Goal: Transaction & Acquisition: Book appointment/travel/reservation

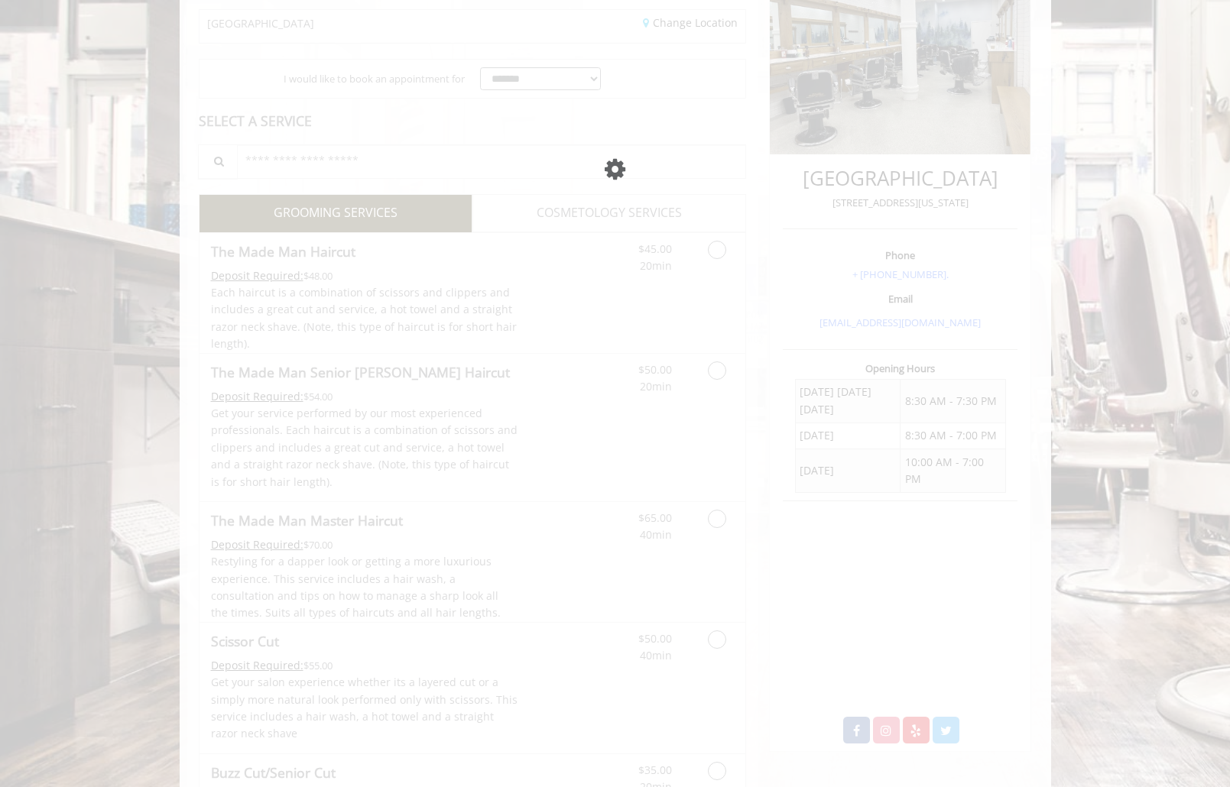
scroll to position [247, 0]
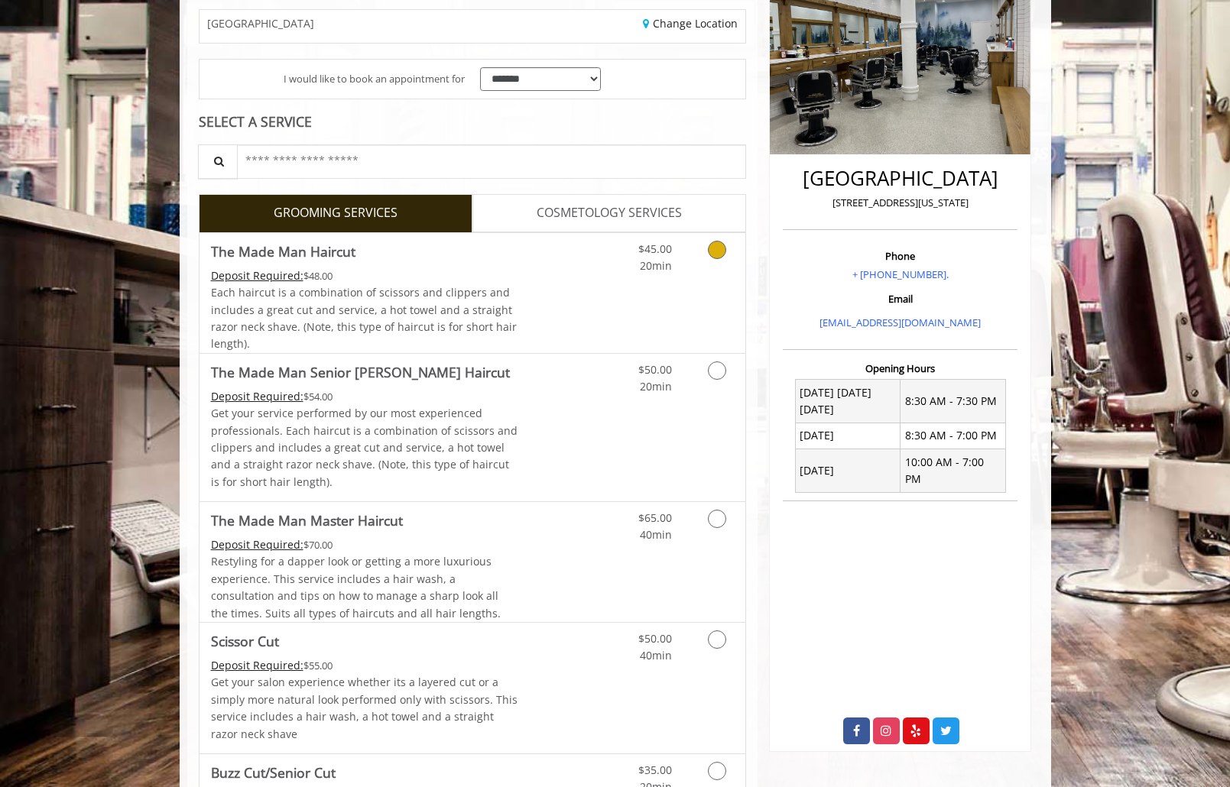
click at [692, 276] on div "$45.00 20min" at bounding box center [676, 293] width 137 height 120
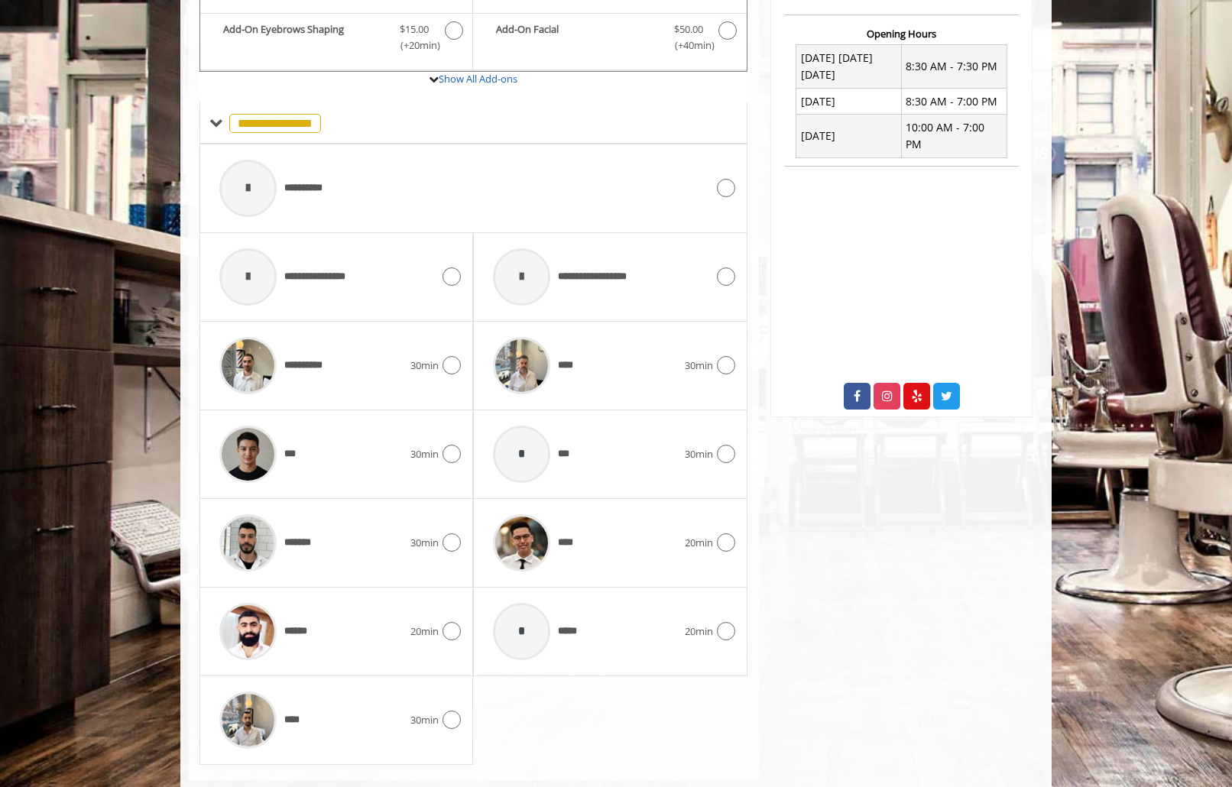
scroll to position [613, 0]
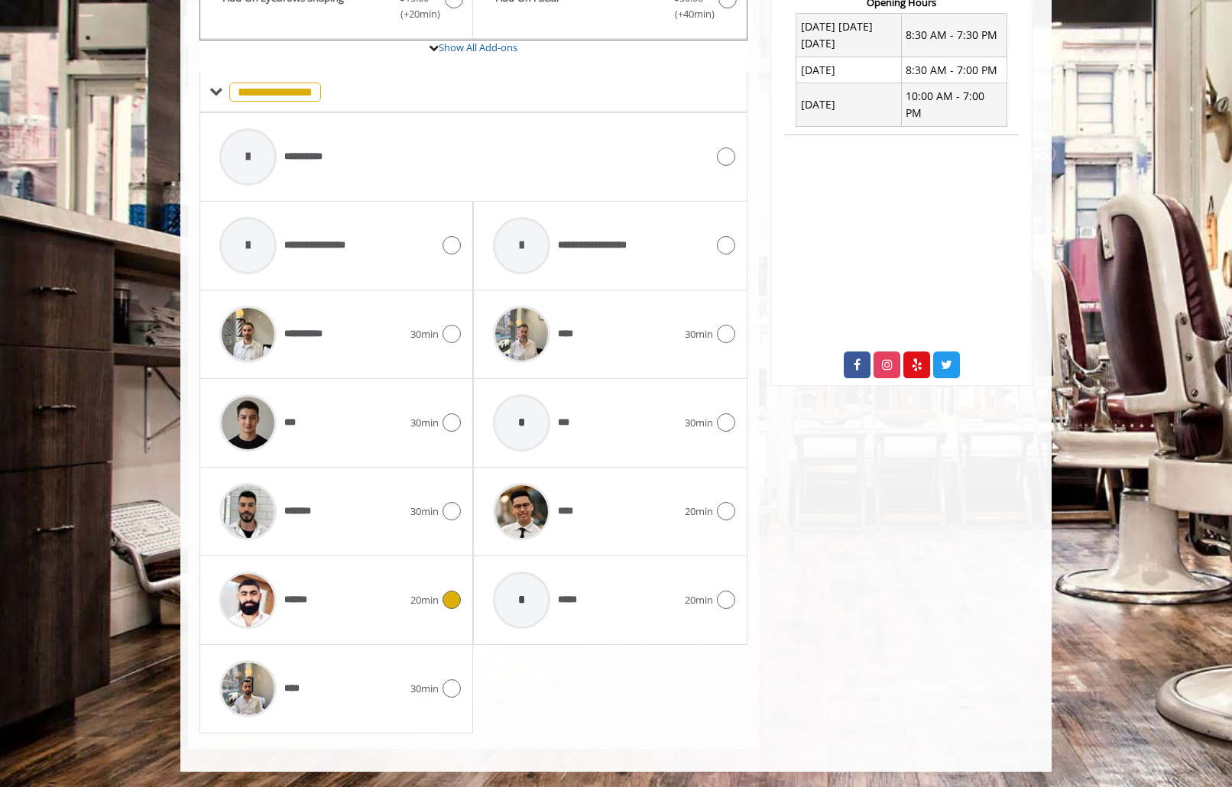
click at [401, 595] on div "******" at bounding box center [311, 600] width 199 height 73
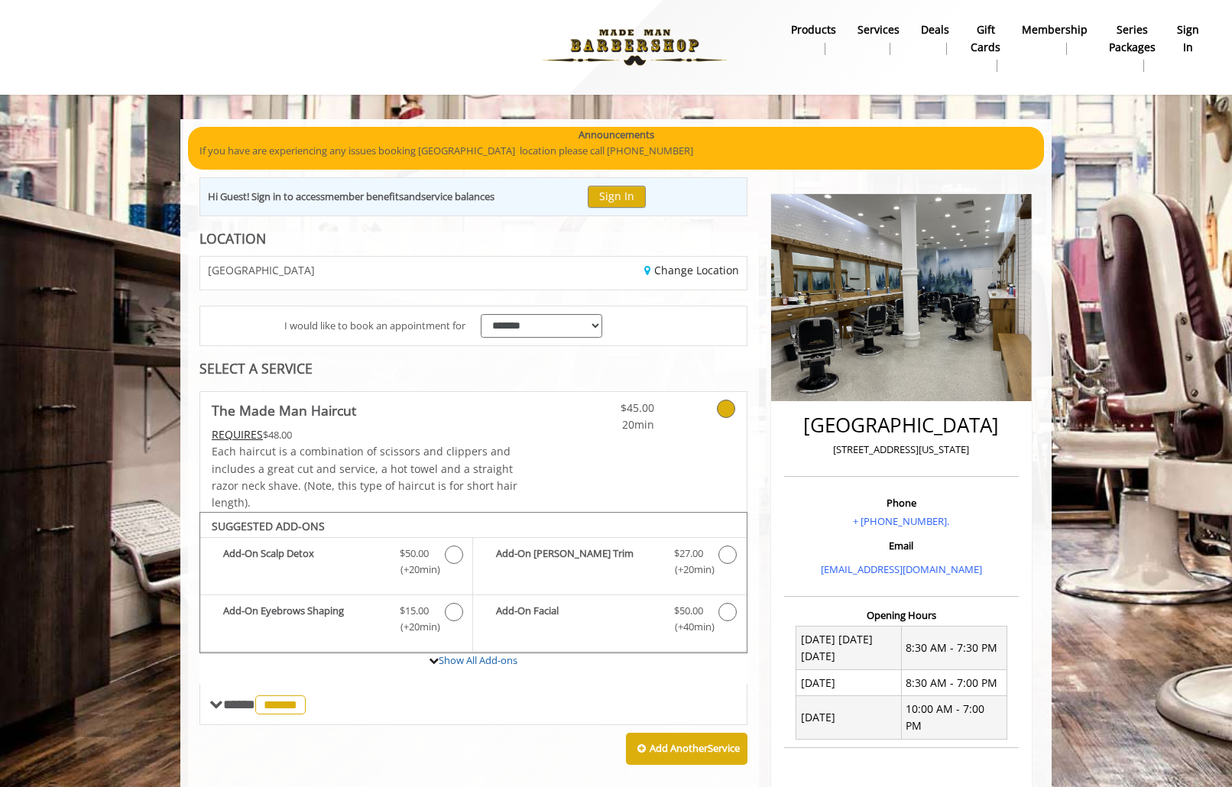
scroll to position [128, 0]
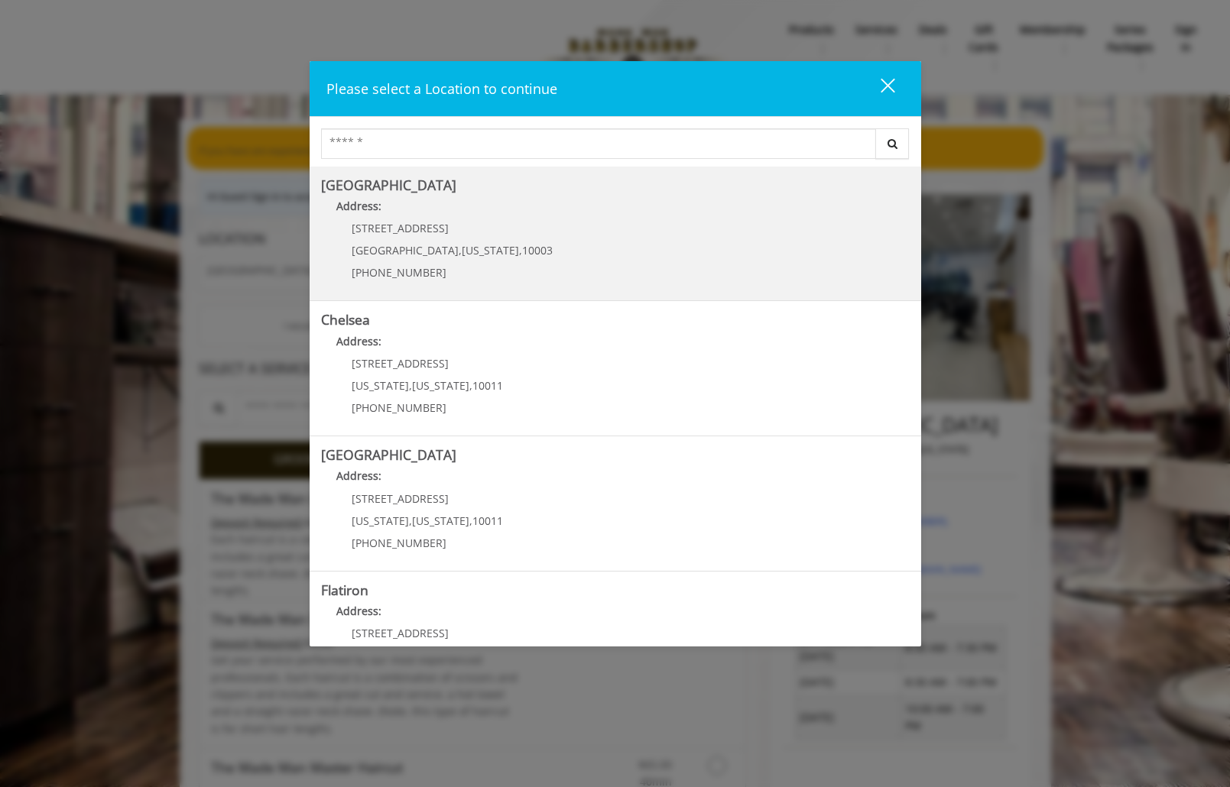
click at [459, 279] on div "60 E 8th St Manhattan , New York , 10003 (212) 598-1840" at bounding box center [440, 255] width 239 height 66
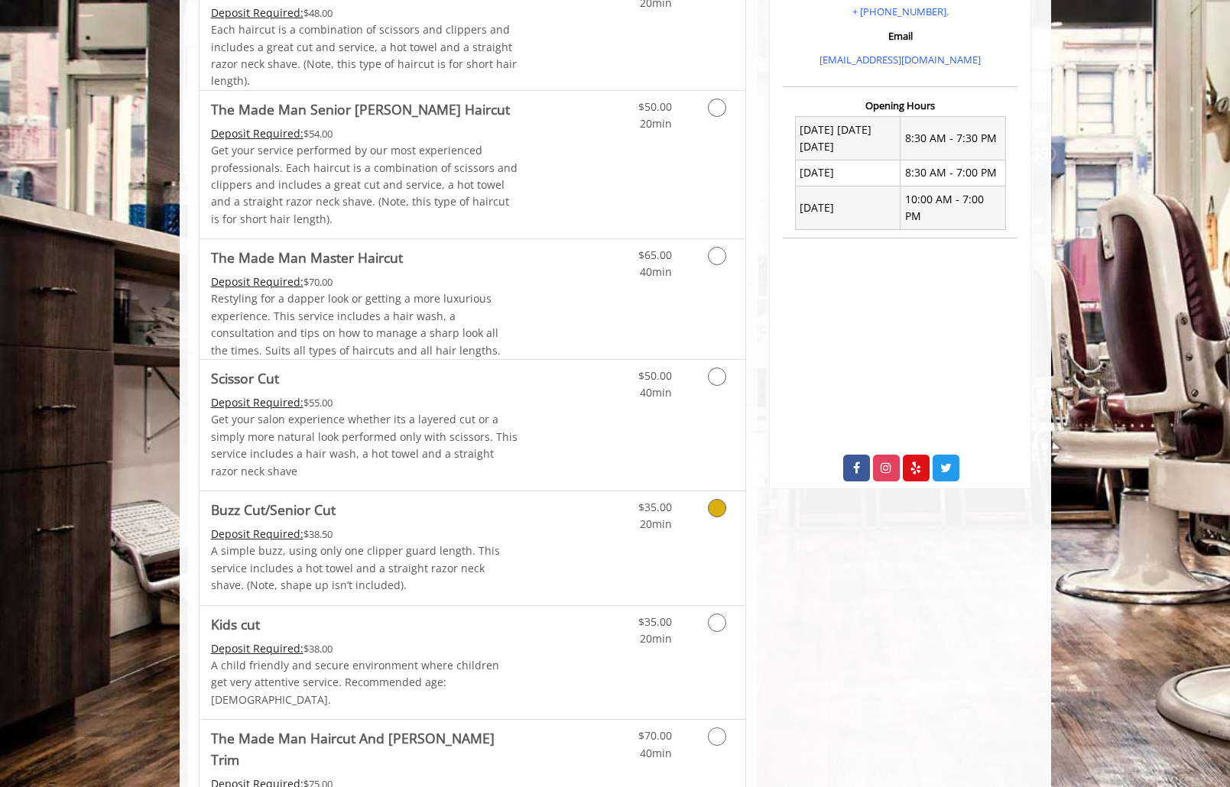
scroll to position [764, 0]
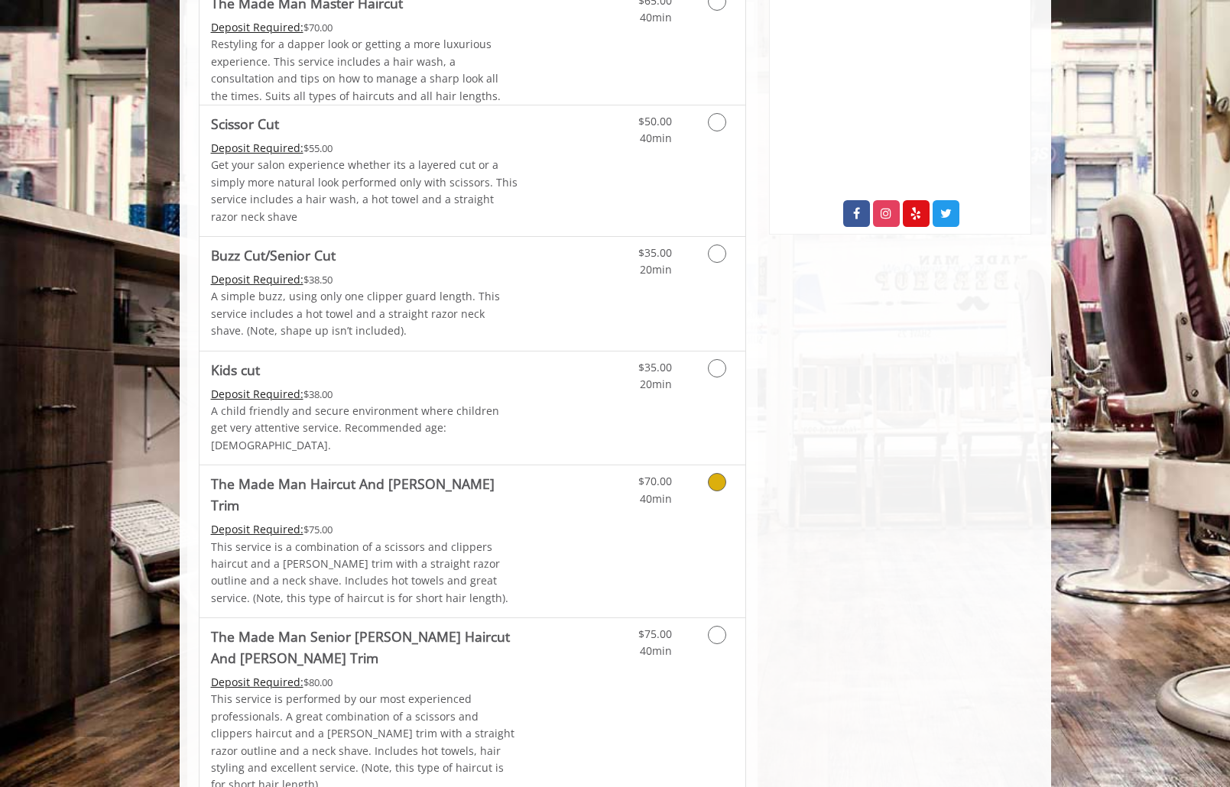
click at [585, 518] on link "Discounted Price" at bounding box center [562, 541] width 91 height 152
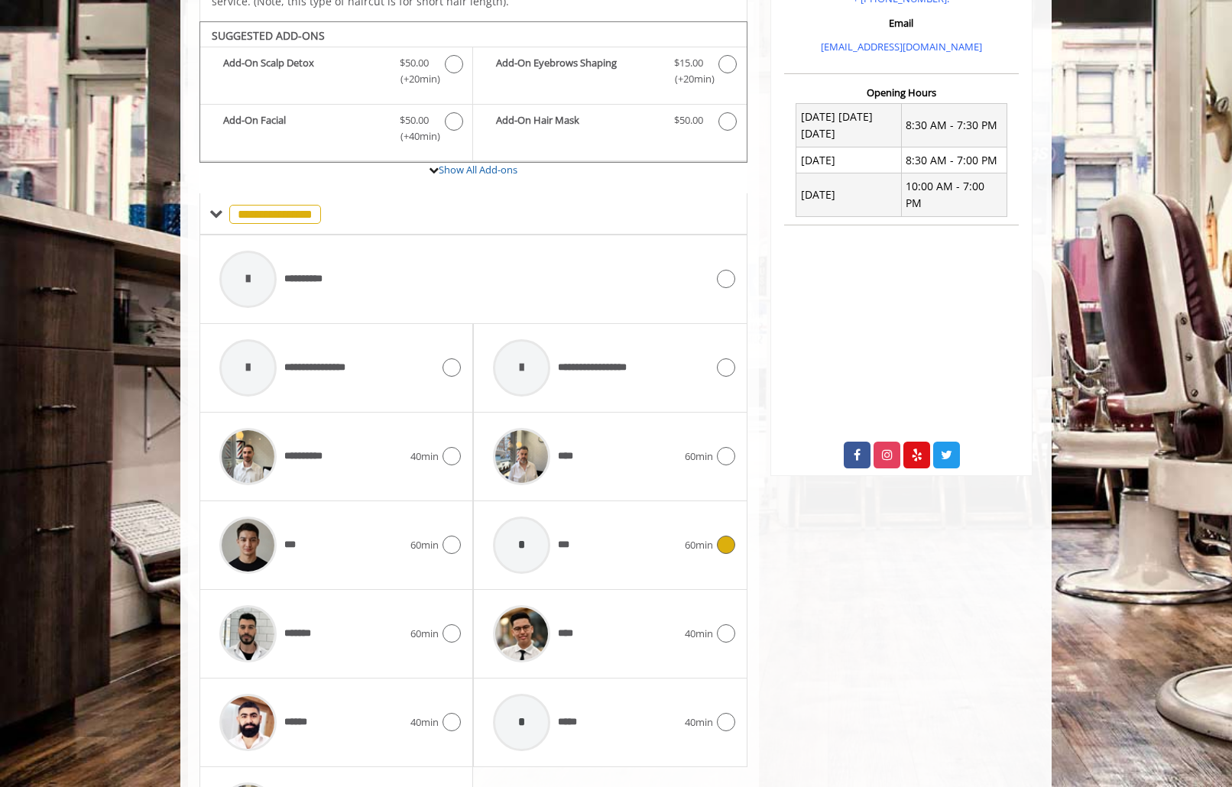
scroll to position [624, 0]
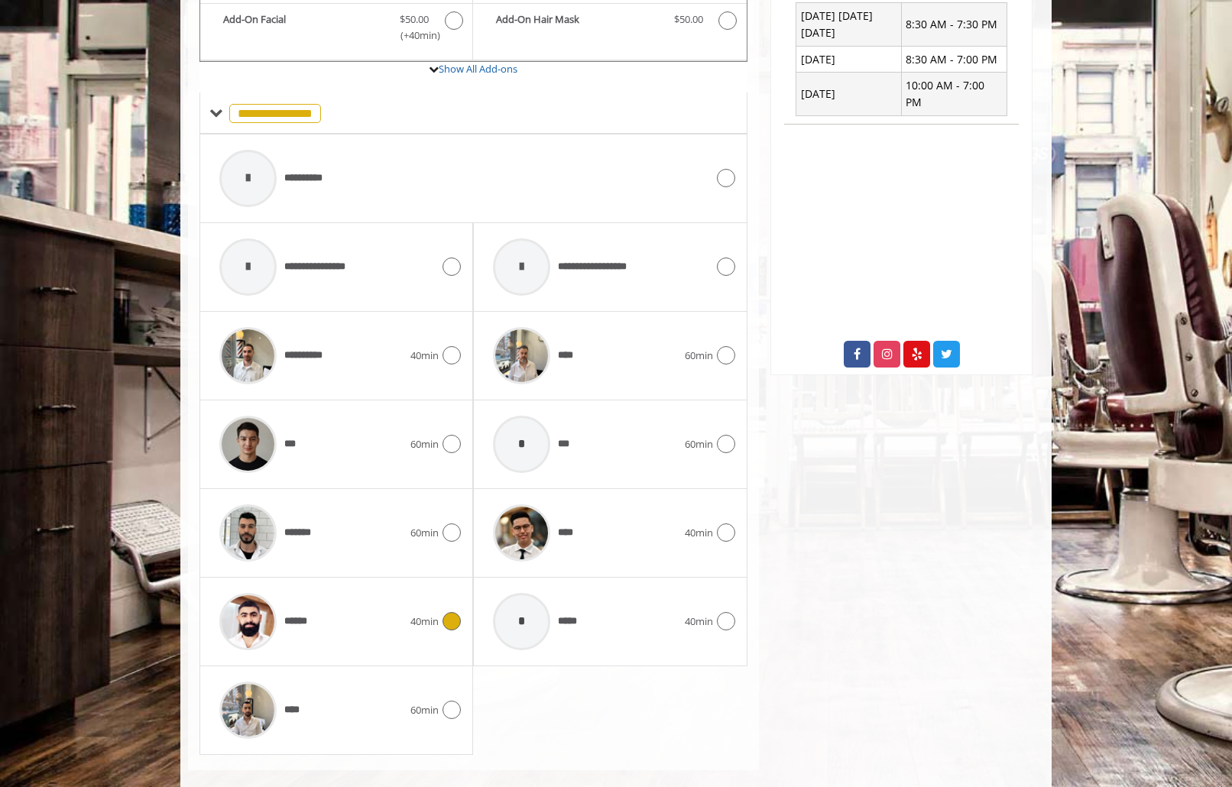
click at [421, 612] on div "40min" at bounding box center [435, 621] width 50 height 18
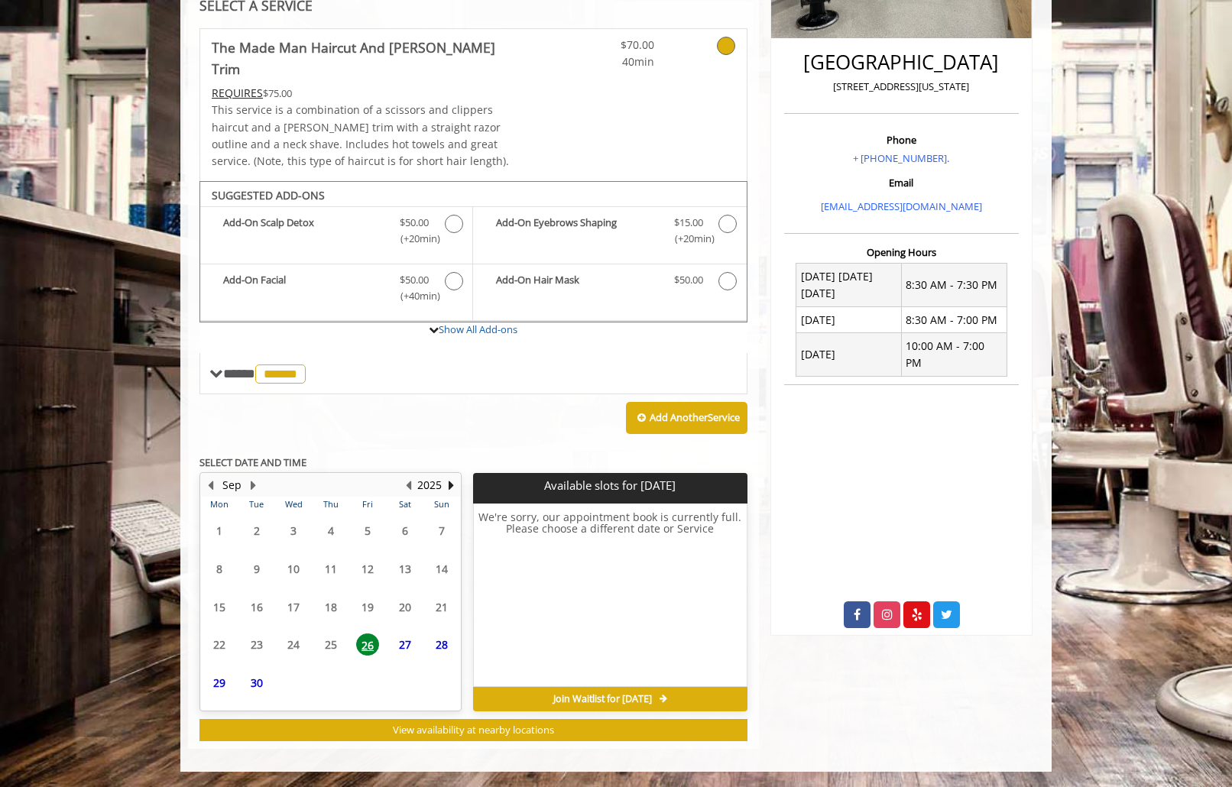
scroll to position [342, 0]
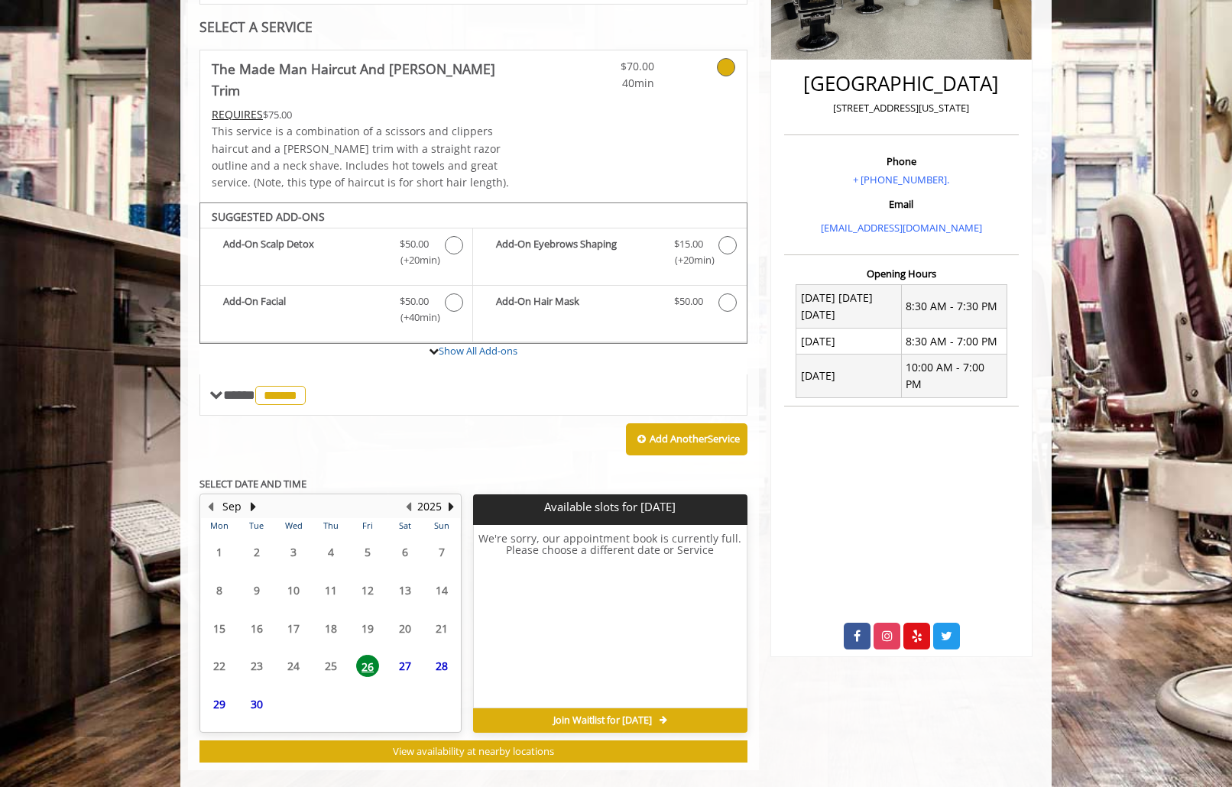
click at [395, 655] on span "27" at bounding box center [405, 666] width 23 height 22
click at [435, 655] on span "28" at bounding box center [441, 666] width 23 height 22
click at [371, 655] on span "26" at bounding box center [367, 666] width 23 height 22
click at [254, 693] on span "30" at bounding box center [256, 704] width 23 height 22
click at [225, 693] on span "29" at bounding box center [219, 704] width 23 height 22
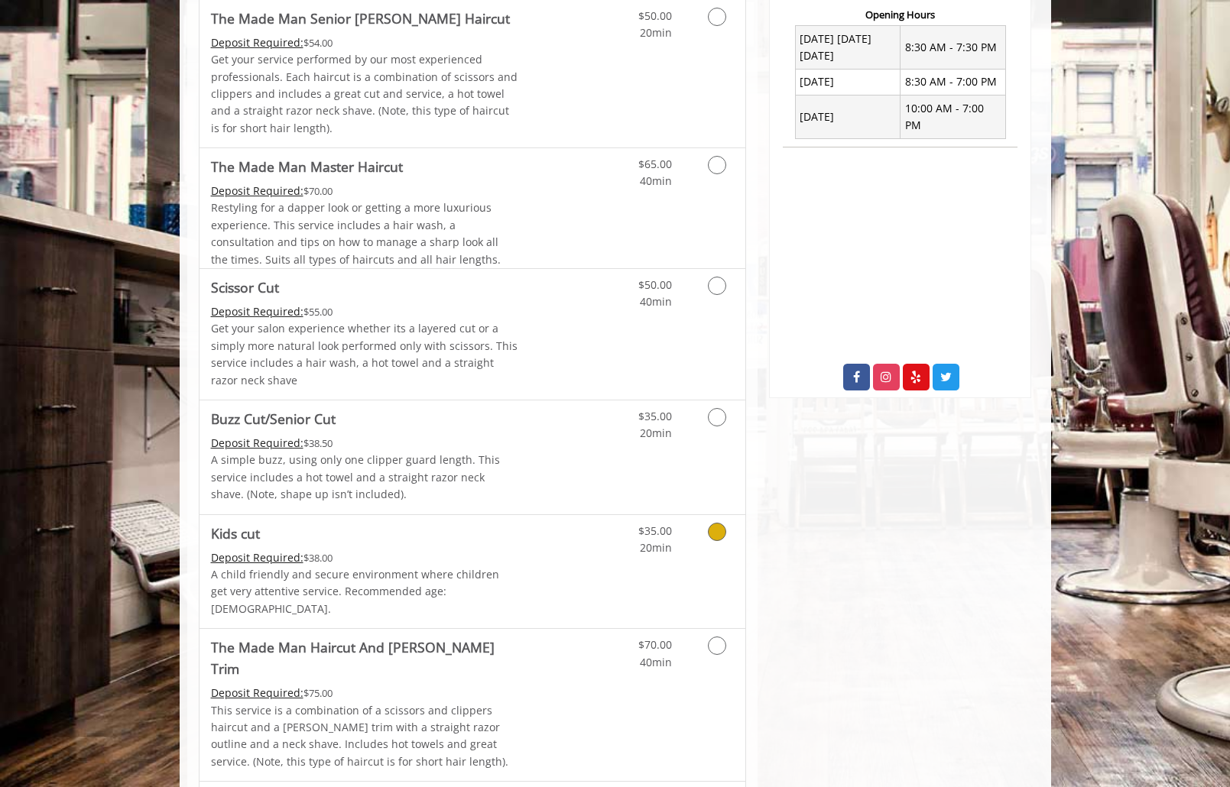
scroll to position [637, 0]
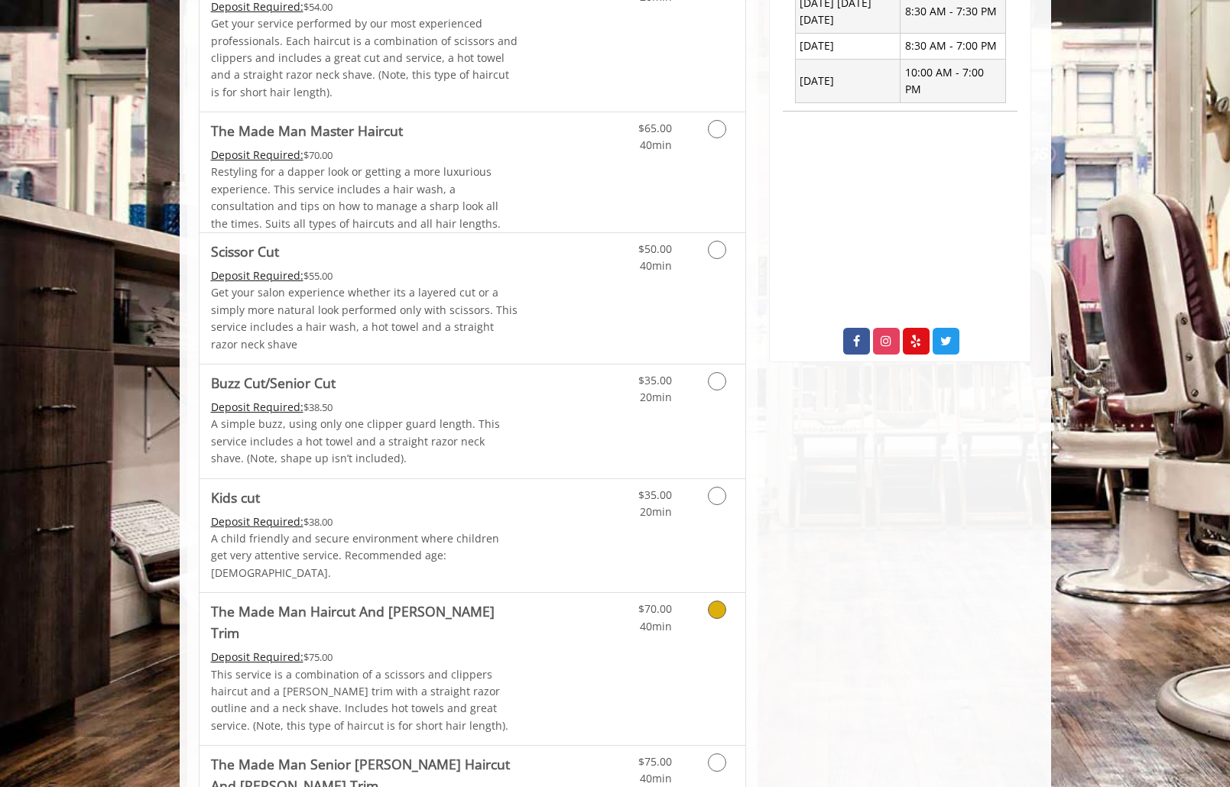
click at [581, 636] on link "Discounted Price" at bounding box center [562, 669] width 91 height 152
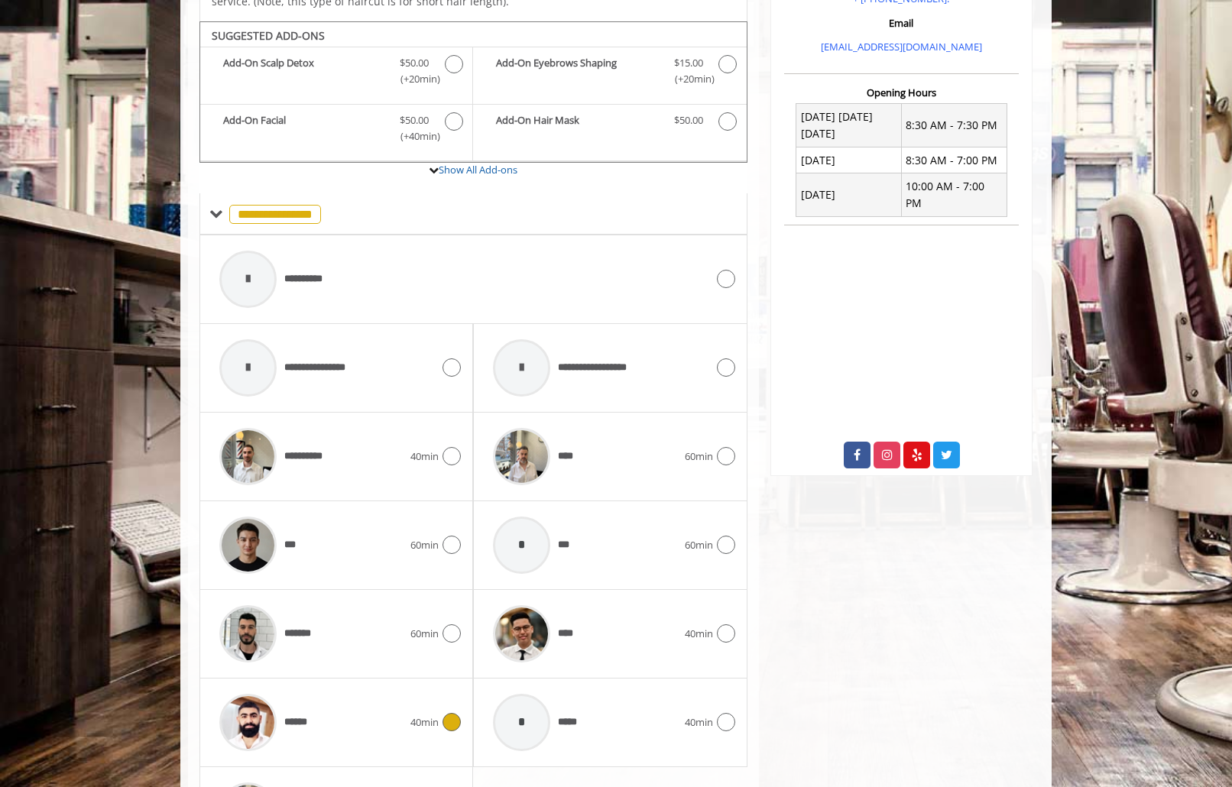
scroll to position [624, 0]
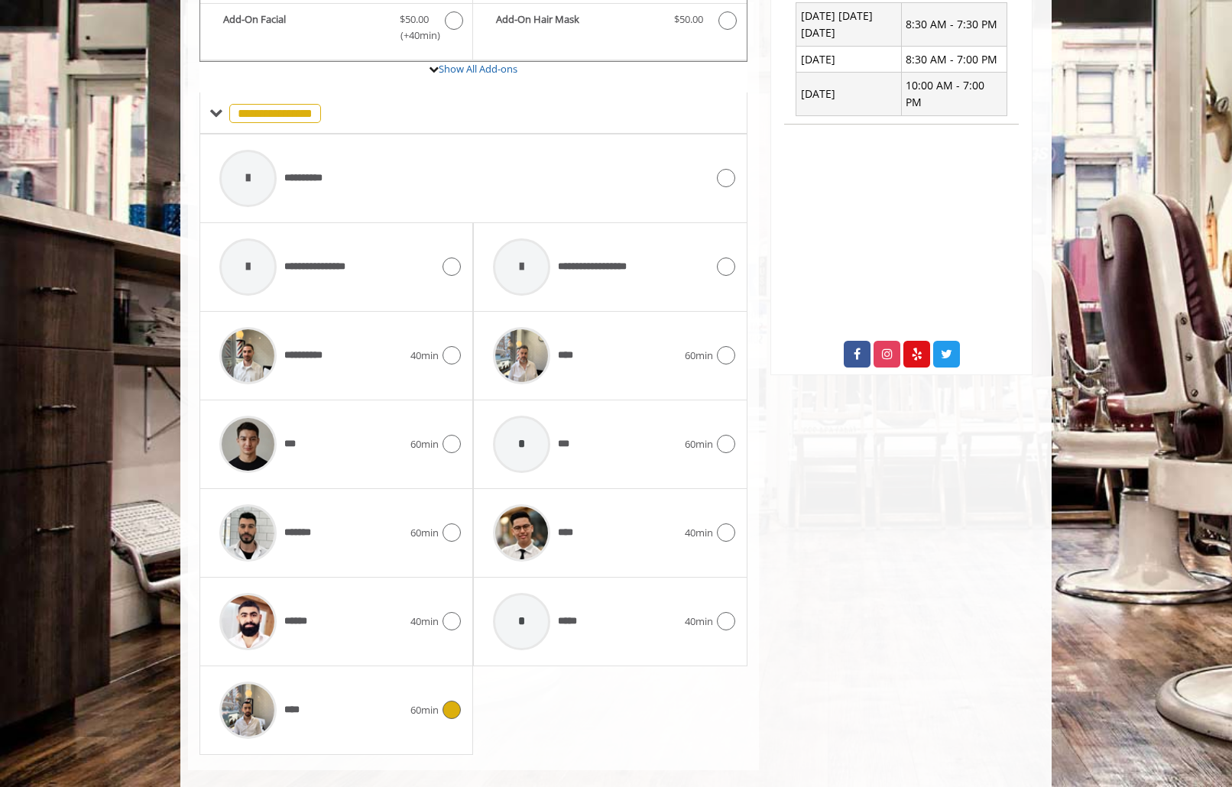
click at [373, 704] on div "****" at bounding box center [311, 710] width 199 height 73
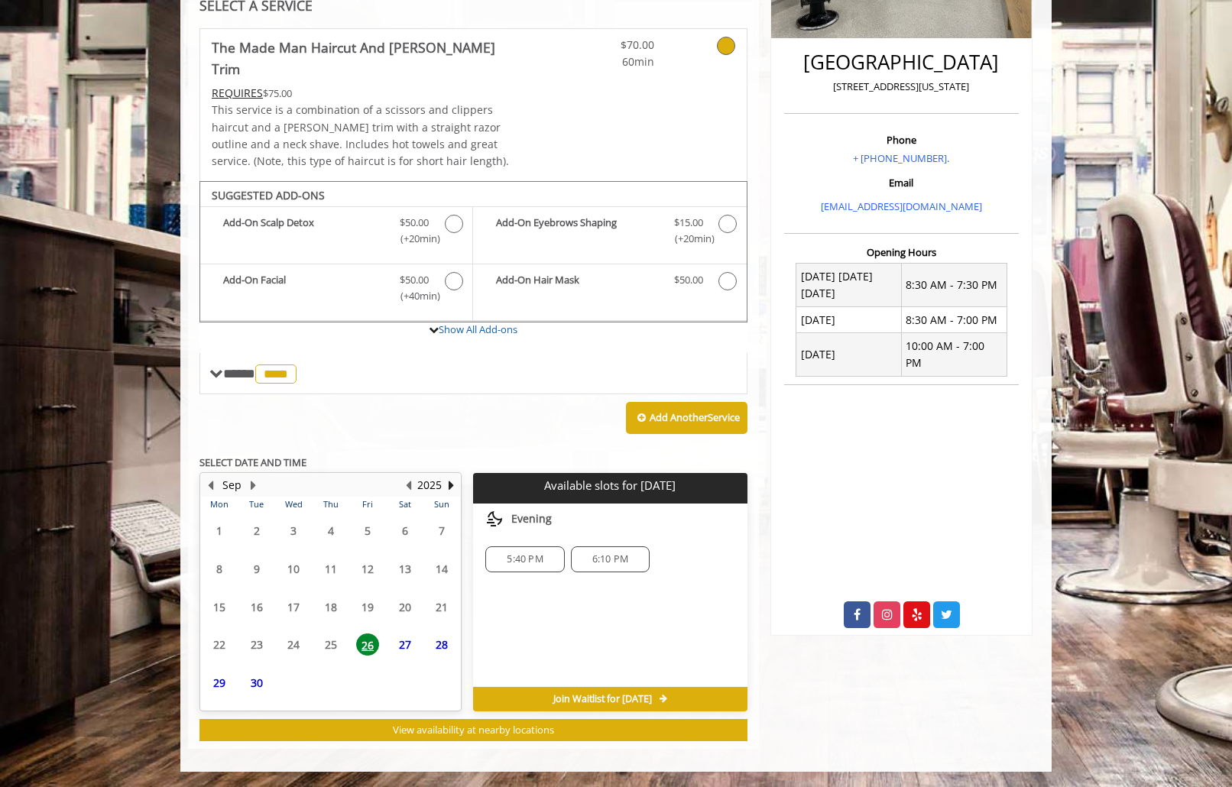
scroll to position [342, 0]
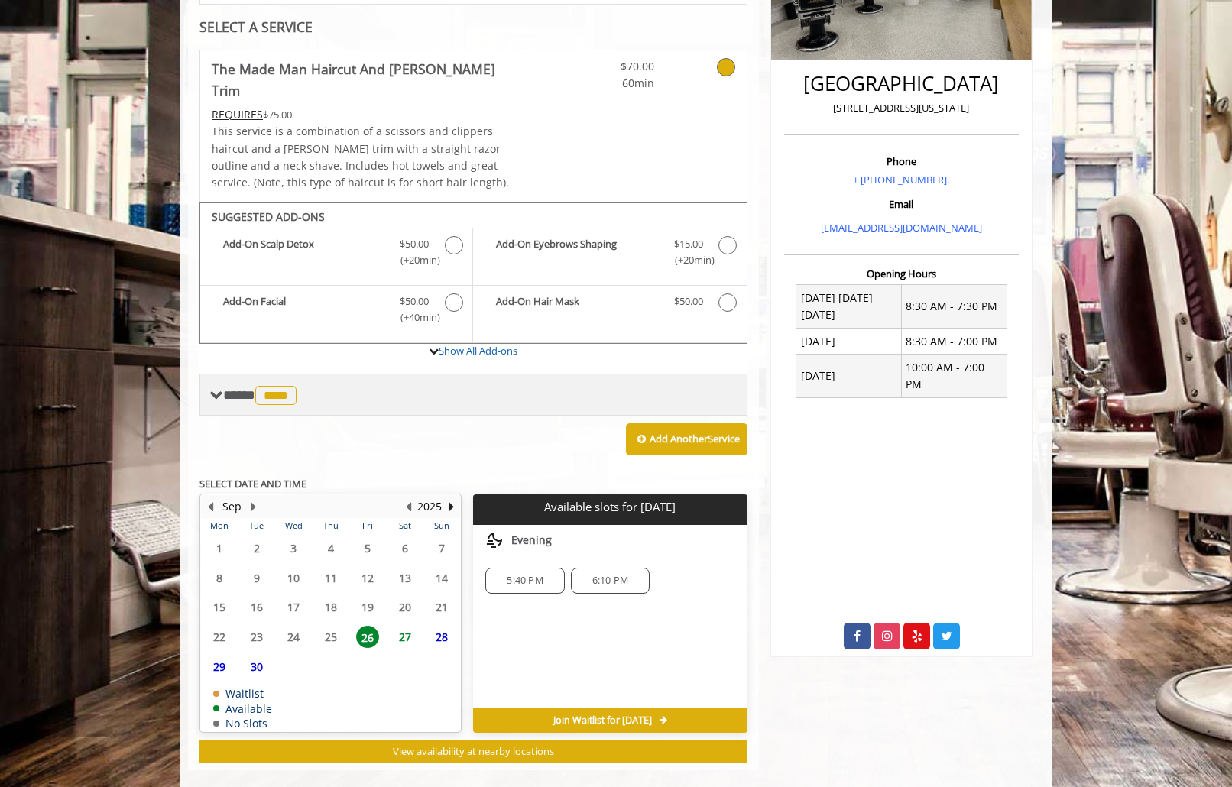
click at [318, 389] on div "**** **** ********" at bounding box center [473, 395] width 548 height 41
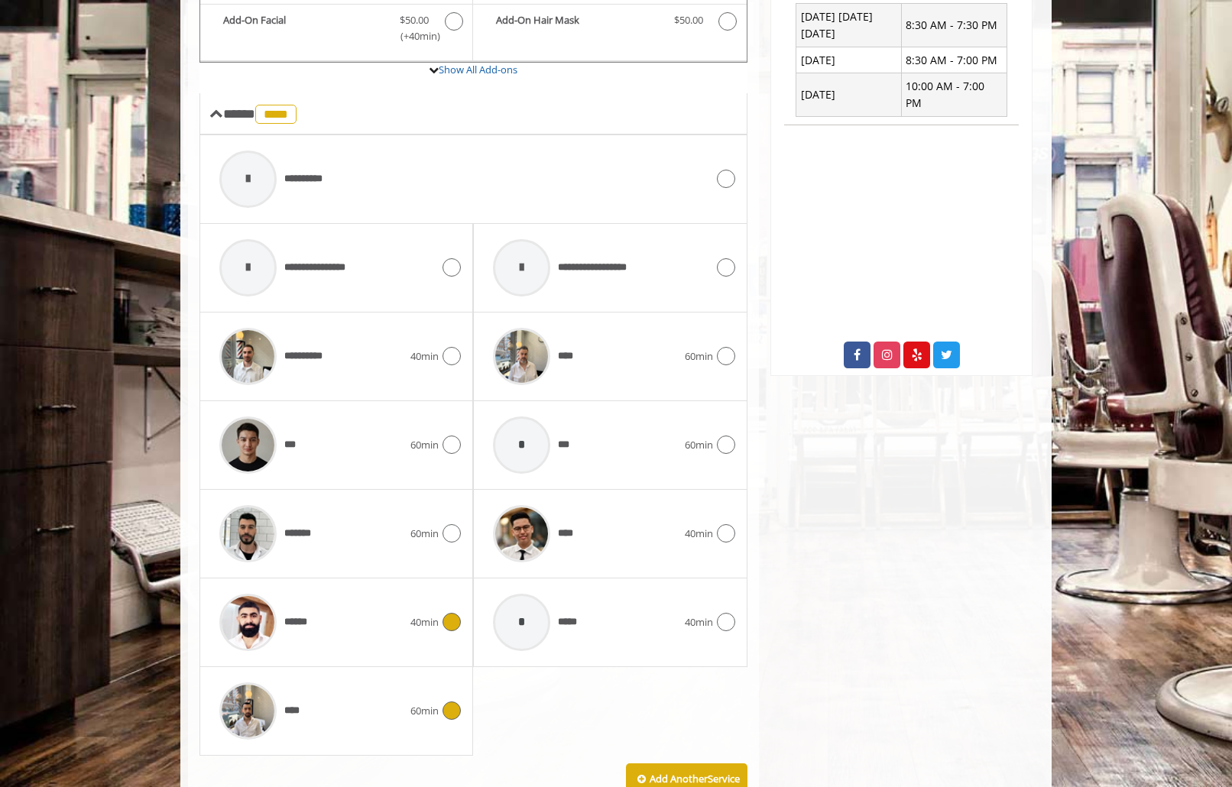
scroll to position [778, 0]
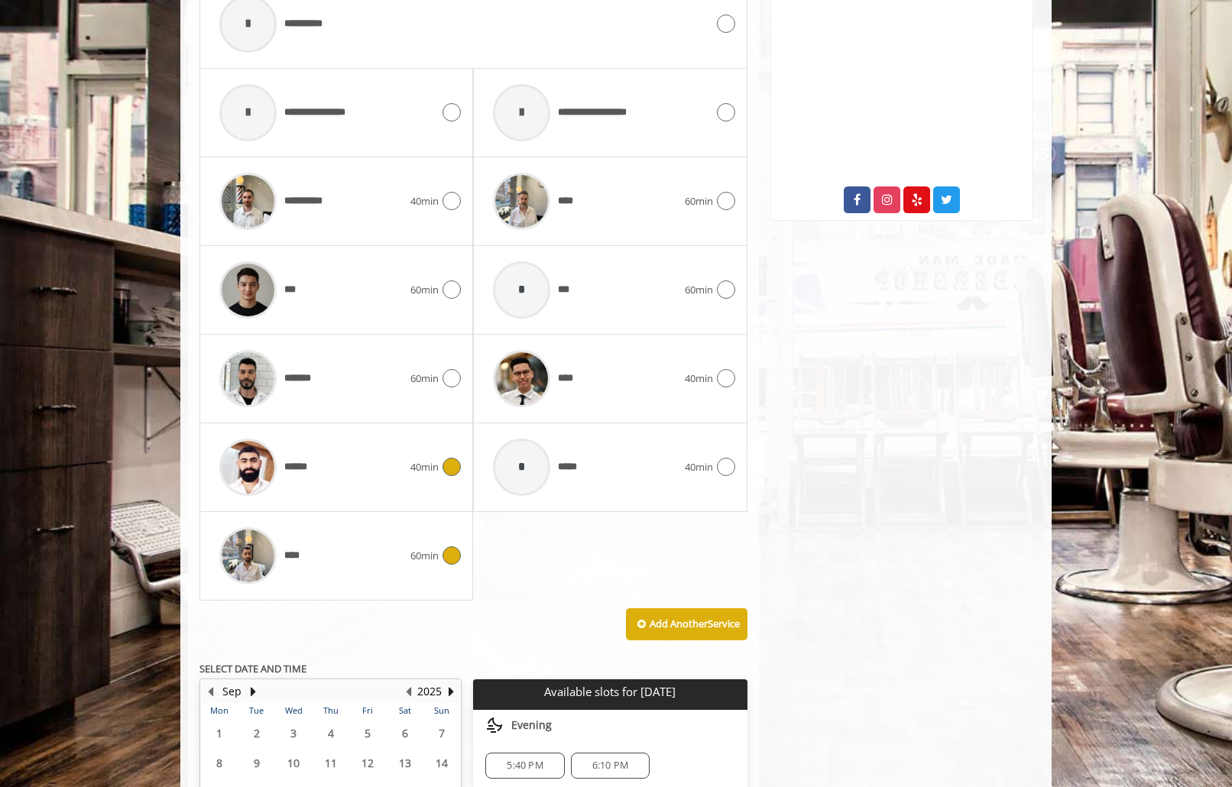
click at [274, 478] on div at bounding box center [248, 467] width 73 height 73
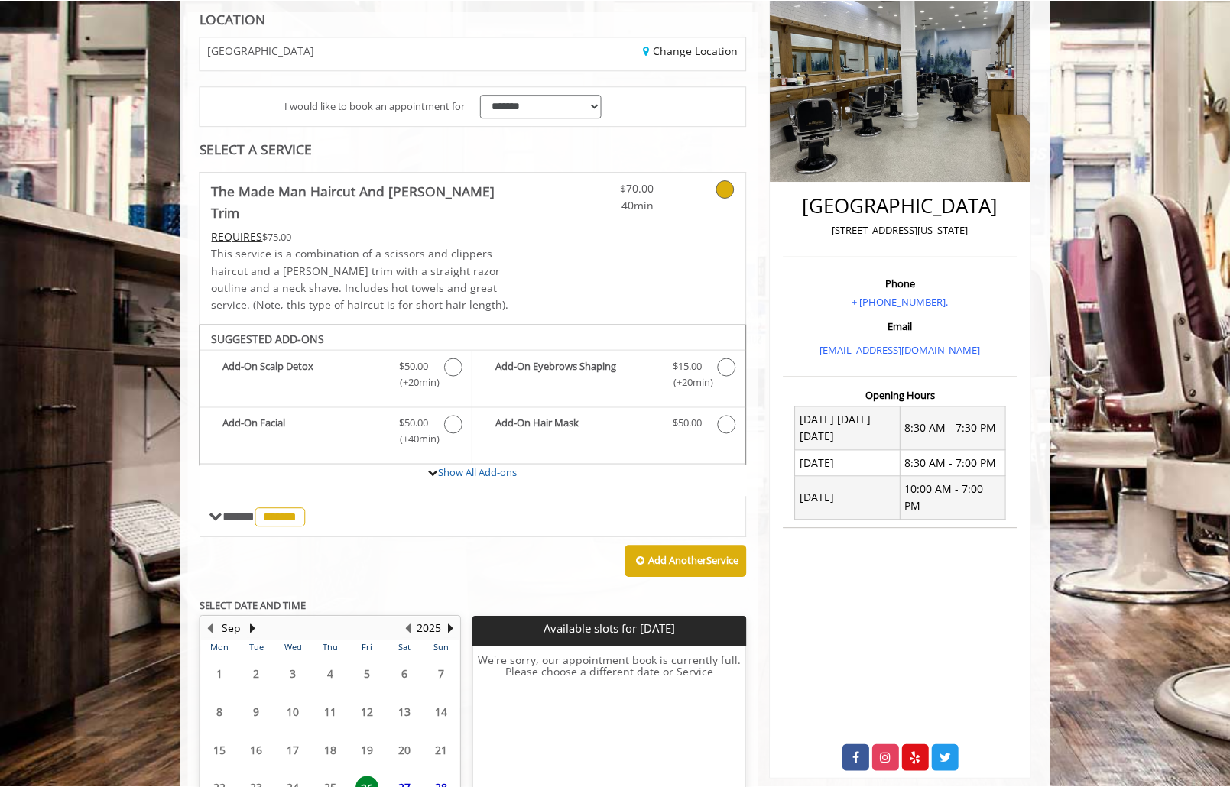
scroll to position [87, 0]
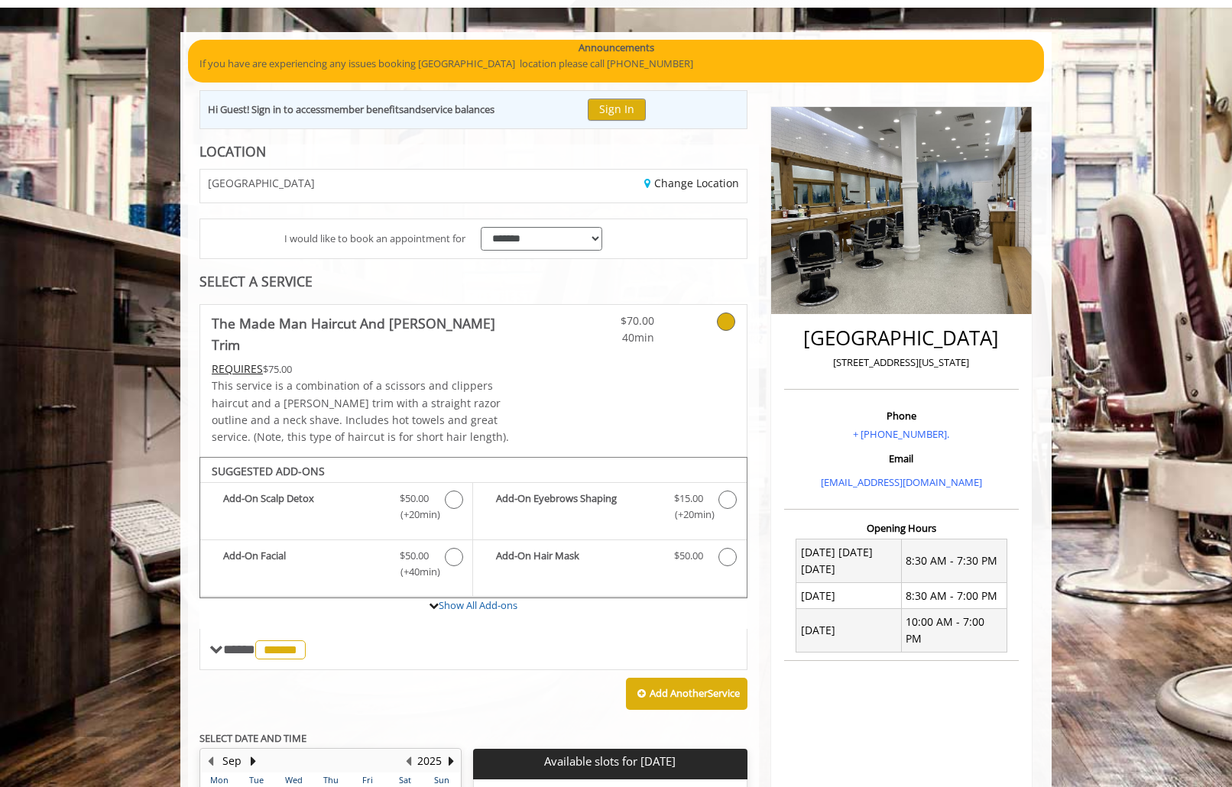
click at [721, 325] on icon at bounding box center [726, 322] width 18 height 18
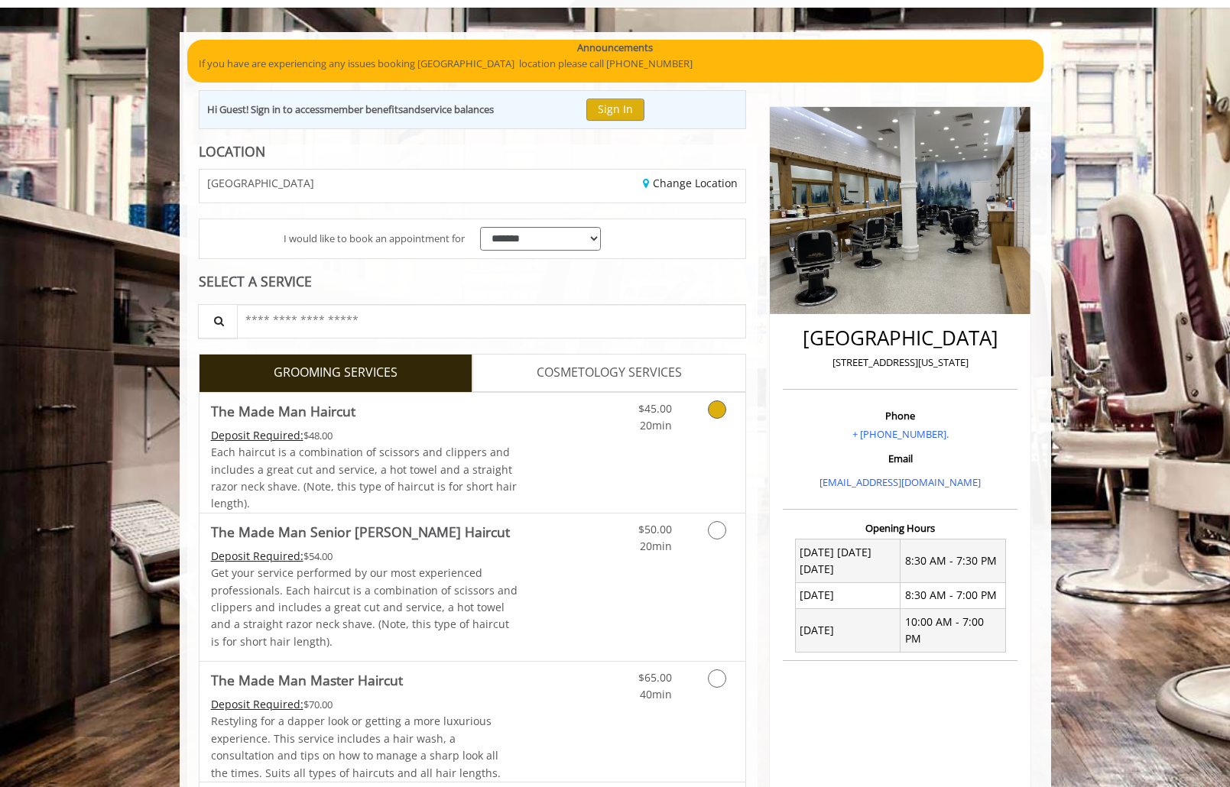
click at [696, 424] on link "Grooming services" at bounding box center [714, 414] width 39 height 42
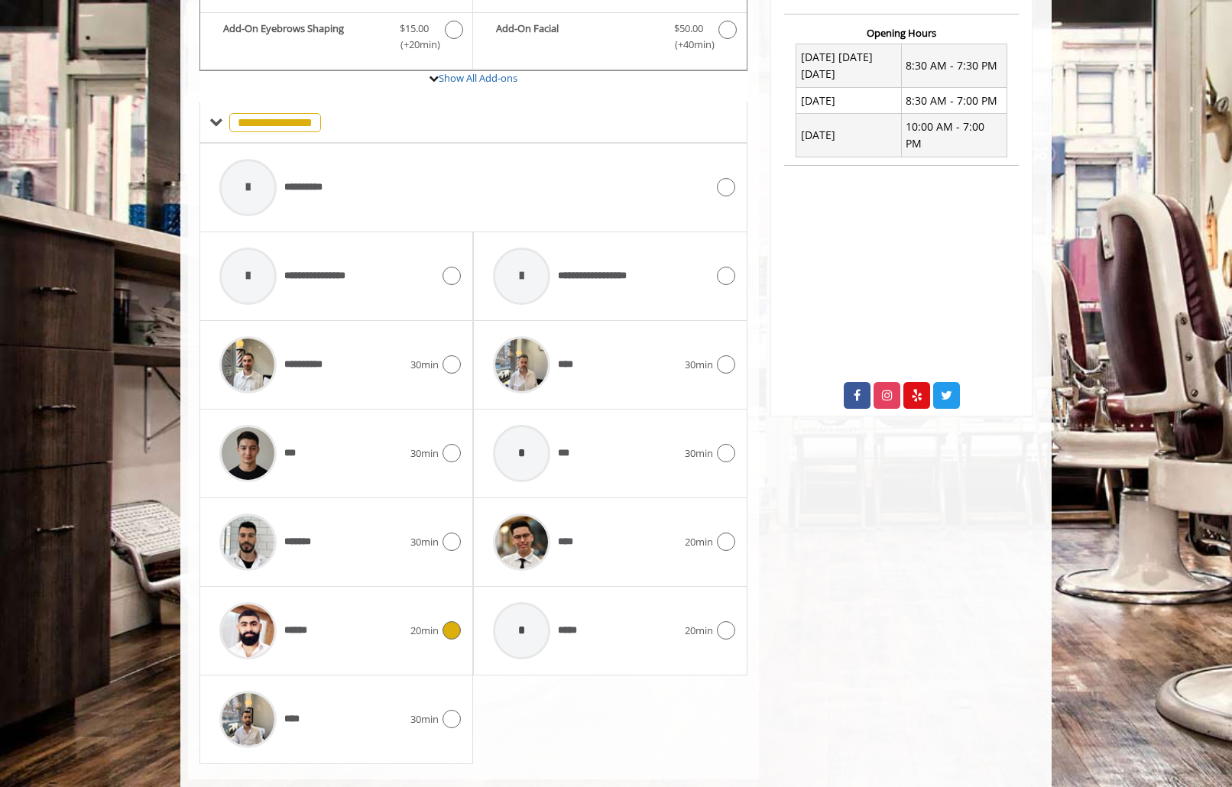
scroll to position [613, 0]
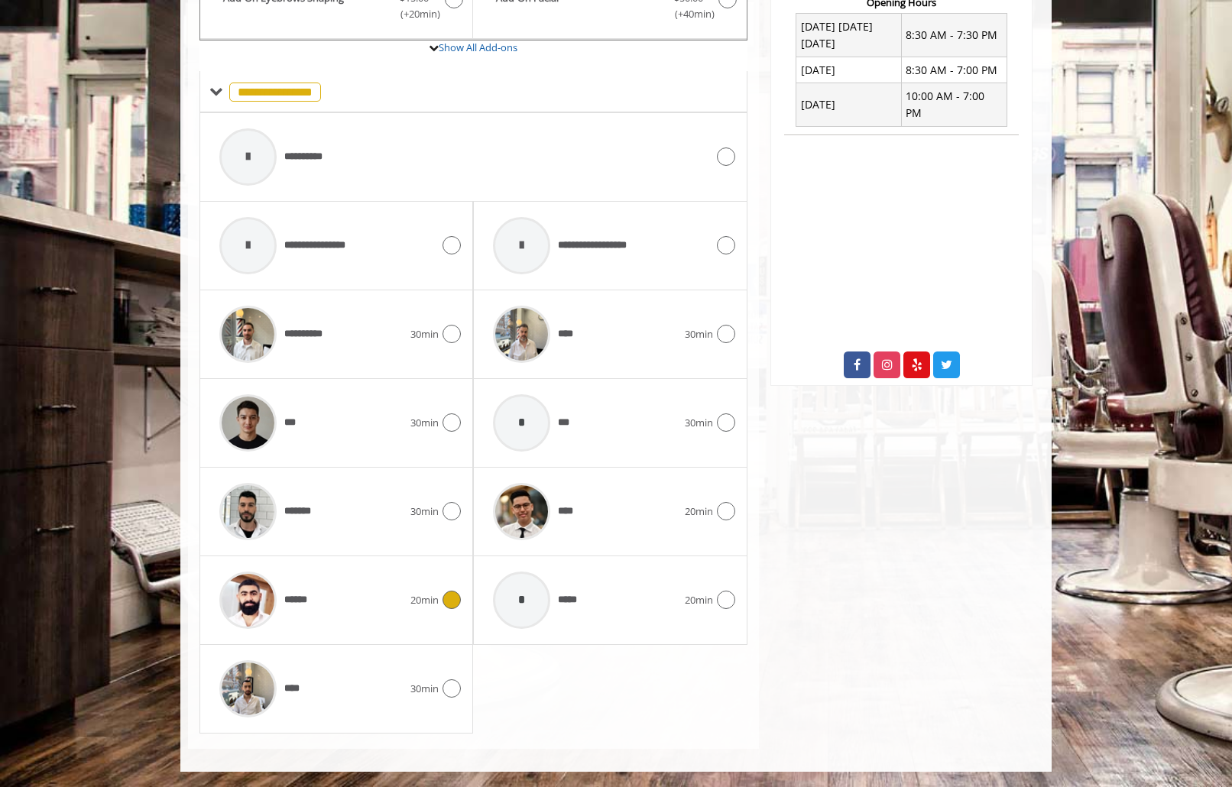
click at [310, 613] on span "******" at bounding box center [264, 600] width 105 height 73
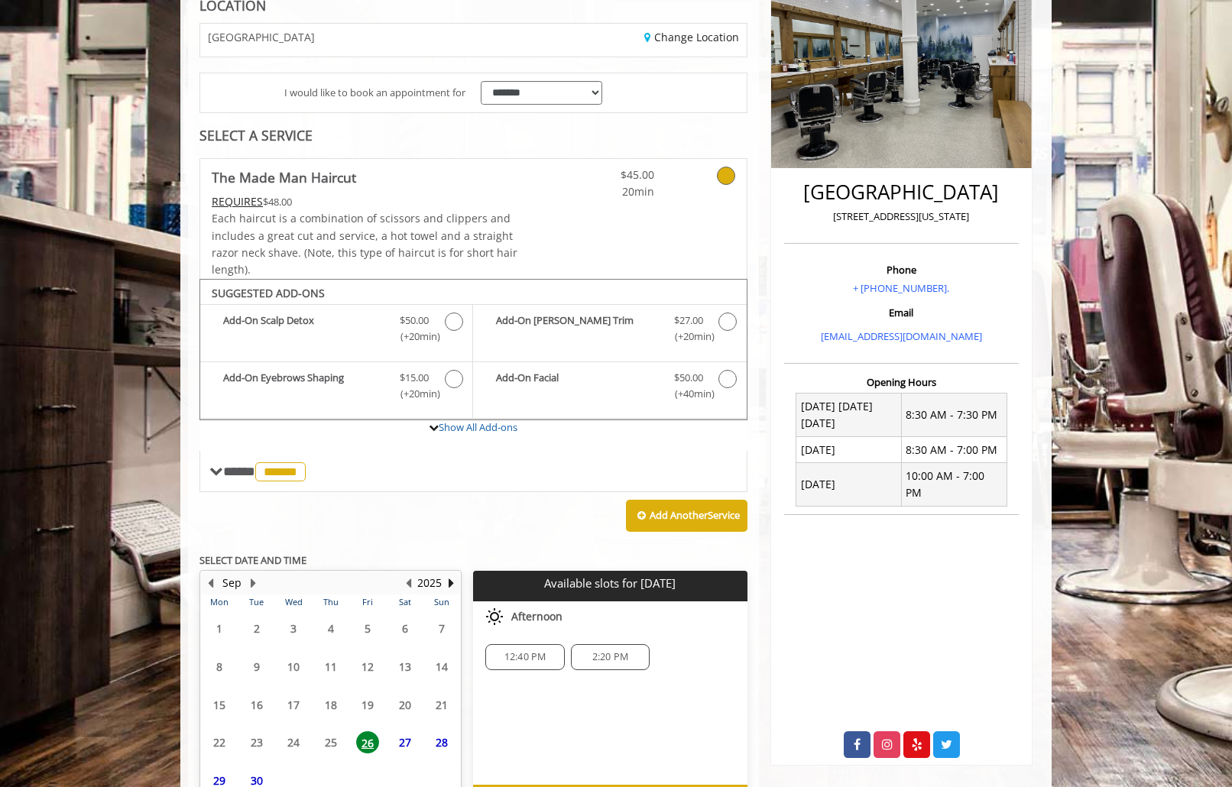
scroll to position [331, 0]
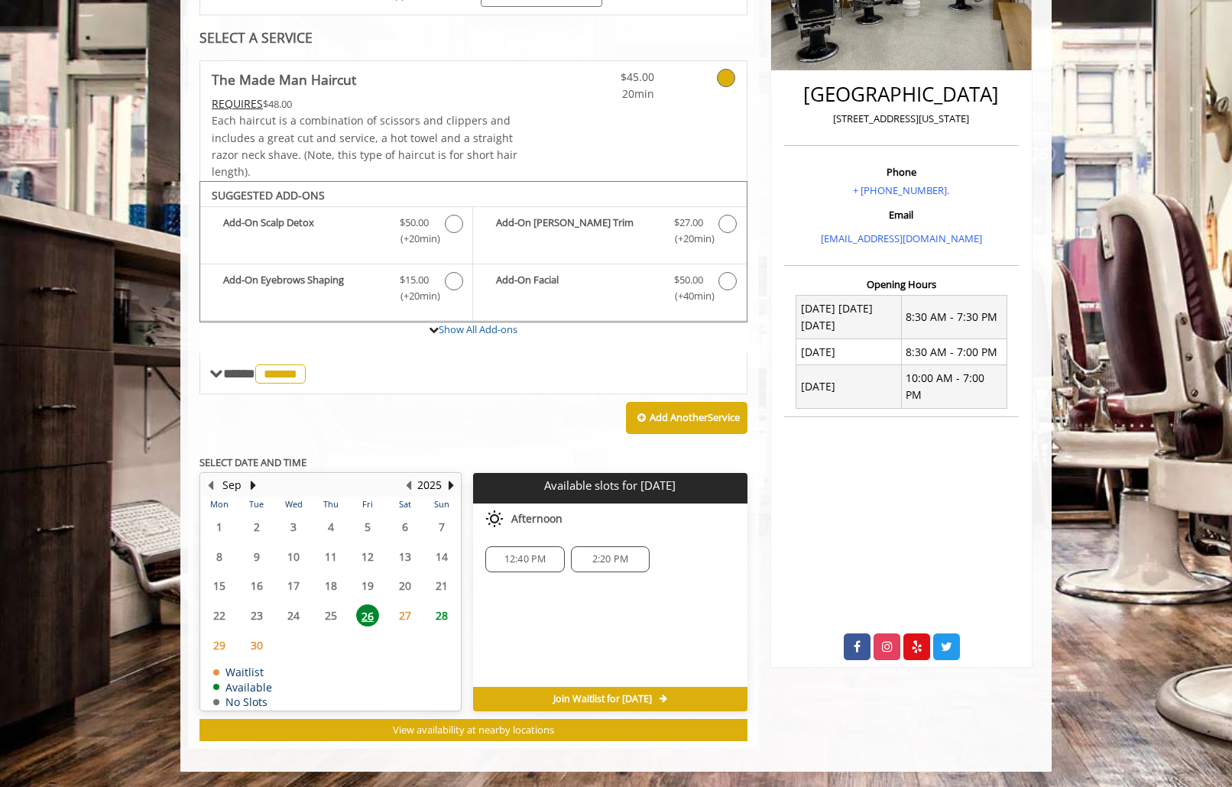
click at [437, 618] on span "28" at bounding box center [441, 616] width 23 height 22
